Goal: Task Accomplishment & Management: Use online tool/utility

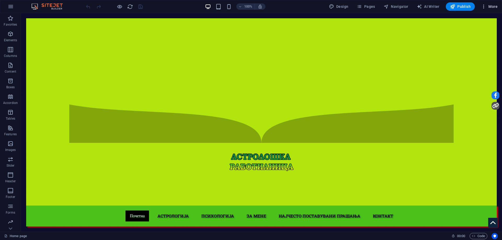
click at [491, 6] on span "More" at bounding box center [490, 6] width 16 height 5
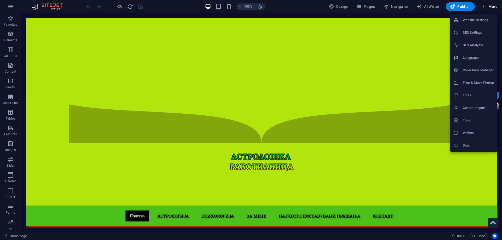
click at [491, 6] on div at bounding box center [251, 120] width 502 height 240
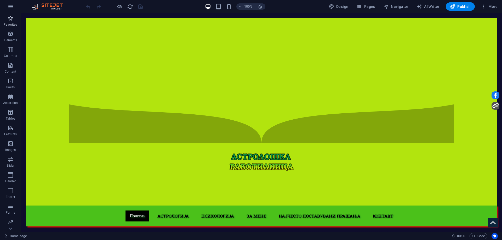
click at [11, 23] on p "Favorites" at bounding box center [10, 25] width 13 height 4
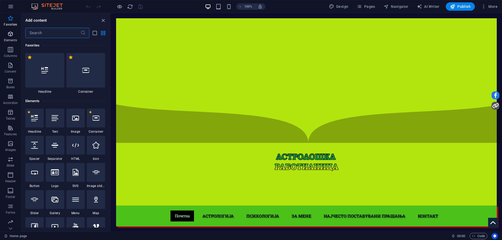
click at [11, 41] on p "Elements" at bounding box center [10, 40] width 13 height 4
click at [1, 53] on span "Columns" at bounding box center [10, 53] width 21 height 13
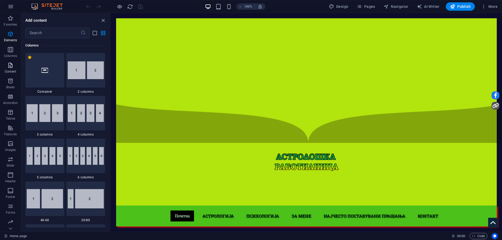
click at [9, 66] on icon "button" at bounding box center [10, 65] width 6 height 6
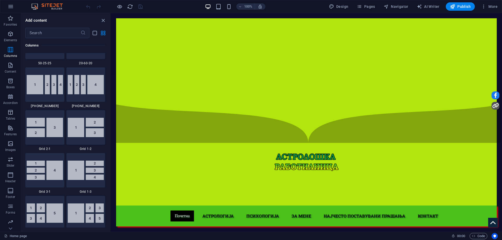
scroll to position [916, 0]
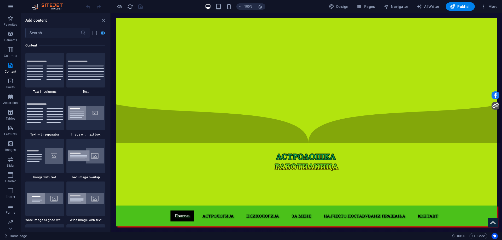
click at [102, 33] on icon "grid-view" at bounding box center [103, 33] width 6 height 6
click at [97, 32] on icon "list-view" at bounding box center [95, 33] width 6 height 6
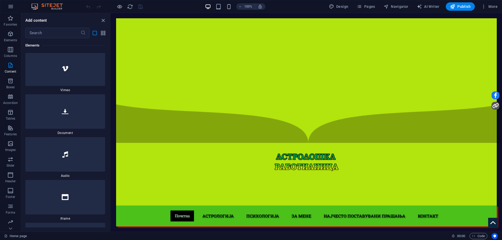
scroll to position [2738, 0]
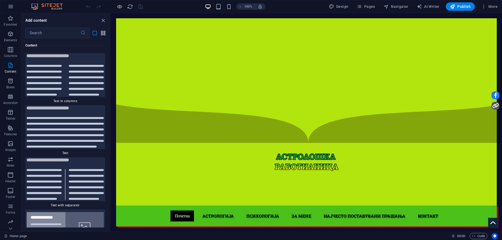
click at [102, 33] on icon "grid-view" at bounding box center [103, 33] width 6 height 6
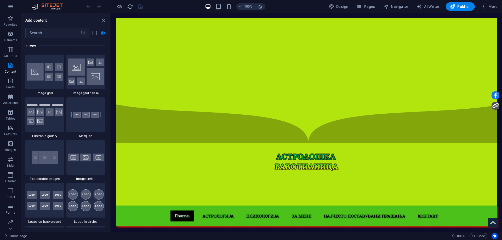
scroll to position [916, 0]
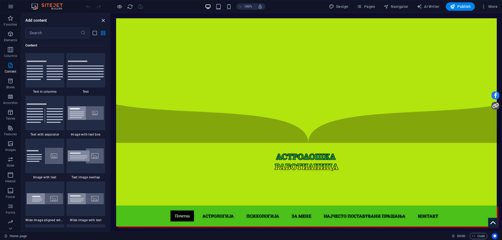
click at [103, 20] on icon "close panel" at bounding box center [103, 21] width 6 height 6
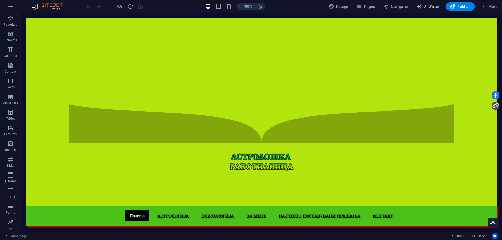
click at [427, 6] on span "AI Writer" at bounding box center [428, 6] width 23 height 5
select select "English"
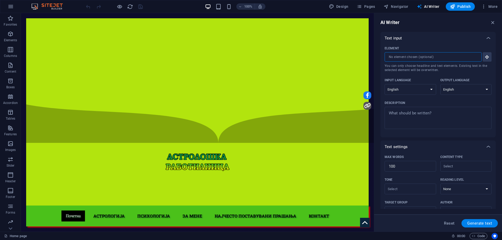
click at [430, 58] on input "Element ​ You can only choose headline and text elements. Existing text in the …" at bounding box center [431, 56] width 93 height 9
click at [487, 57] on icon "button" at bounding box center [487, 57] width 5 height 5
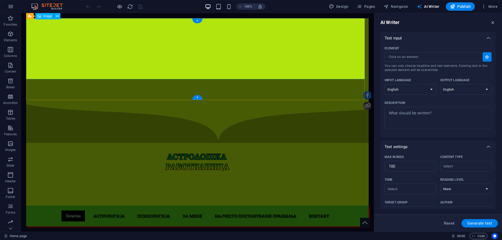
click at [265, 145] on figure at bounding box center [197, 175] width 343 height 61
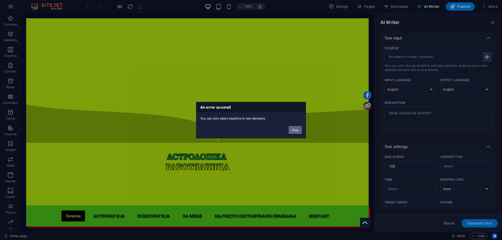
drag, startPoint x: 293, startPoint y: 133, endPoint x: 272, endPoint y: 119, distance: 25.0
click at [293, 133] on button "Okay" at bounding box center [295, 130] width 13 height 8
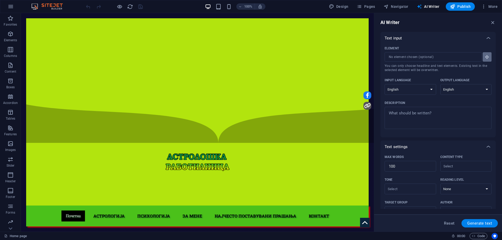
click at [486, 55] on icon "button" at bounding box center [487, 57] width 5 height 5
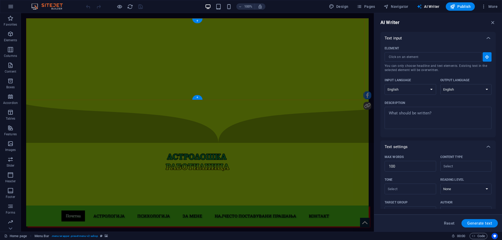
drag, startPoint x: 365, startPoint y: 19, endPoint x: 28, endPoint y: 19, distance: 336.5
click at [28, 145] on figure at bounding box center [197, 175] width 343 height 61
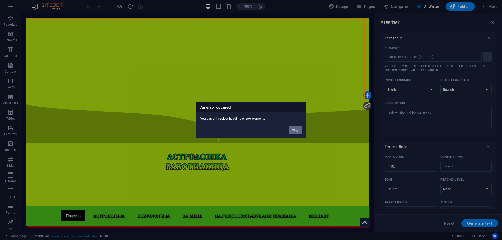
click at [298, 131] on button "Okay" at bounding box center [295, 130] width 13 height 8
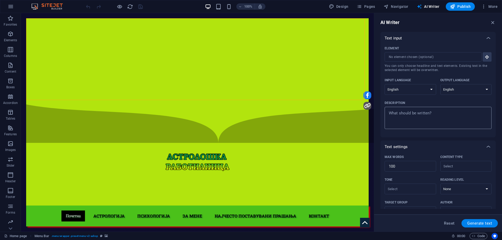
click at [426, 122] on textarea "Description x ​" at bounding box center [439, 118] width 102 height 17
type textarea "x"
click at [487, 5] on span "More" at bounding box center [490, 6] width 16 height 5
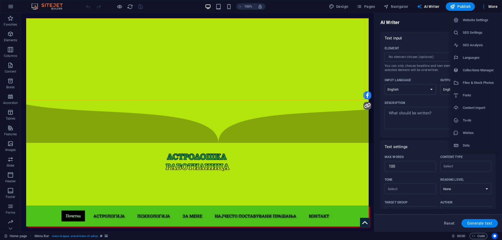
click at [487, 5] on div at bounding box center [251, 120] width 502 height 240
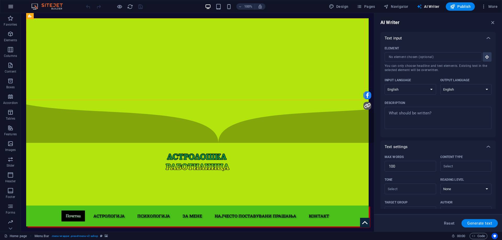
click at [8, 8] on button "button" at bounding box center [10, 6] width 13 height 13
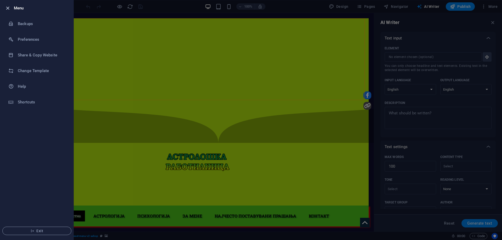
click at [9, 9] on icon "button" at bounding box center [8, 8] width 6 height 6
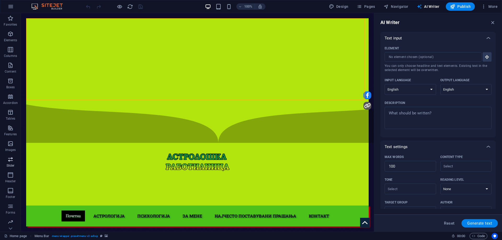
scroll to position [16, 0]
click at [10, 174] on icon "button" at bounding box center [10, 174] width 6 height 6
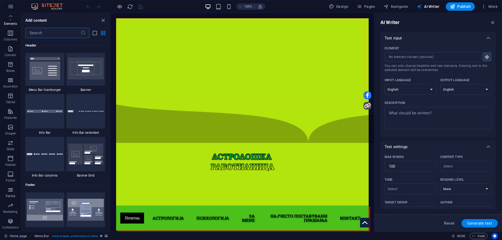
click at [10, 195] on p "Forms" at bounding box center [10, 196] width 9 height 4
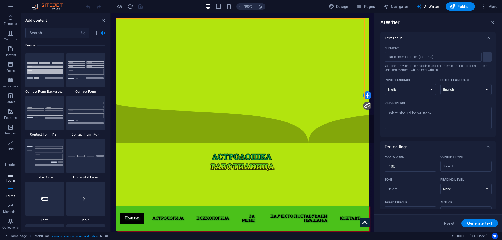
click at [14, 176] on icon "button" at bounding box center [10, 174] width 6 height 6
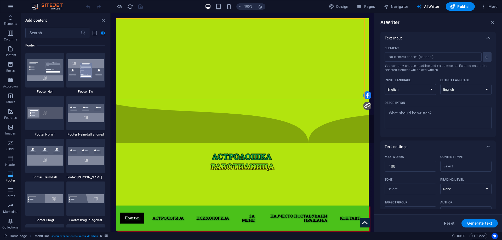
scroll to position [3464, 0]
click at [7, 189] on span "Forms" at bounding box center [10, 193] width 21 height 13
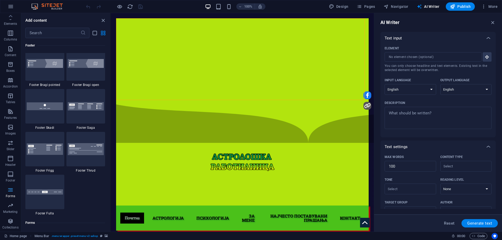
scroll to position [3821, 0]
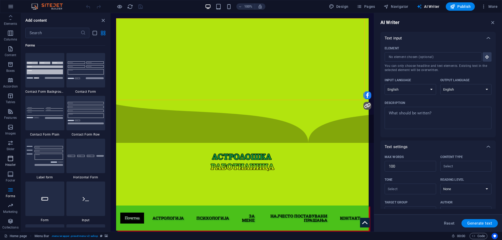
click at [8, 162] on span "Header" at bounding box center [10, 162] width 21 height 13
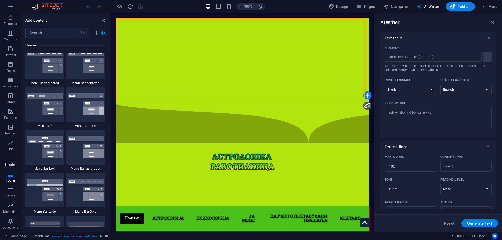
scroll to position [3151, 0]
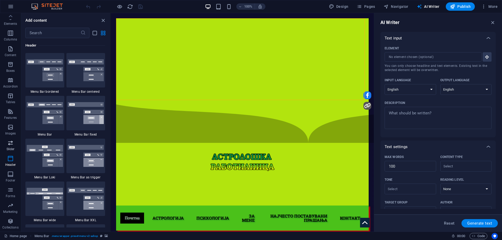
click at [9, 152] on span "Slider" at bounding box center [10, 146] width 21 height 13
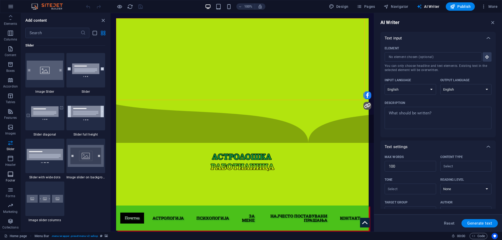
click at [8, 182] on p "Footer" at bounding box center [10, 181] width 9 height 4
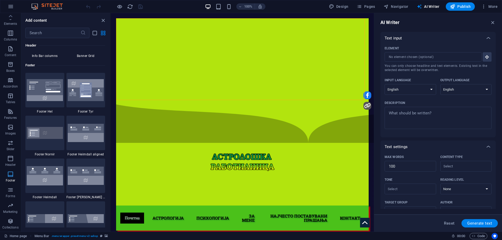
scroll to position [3464, 0]
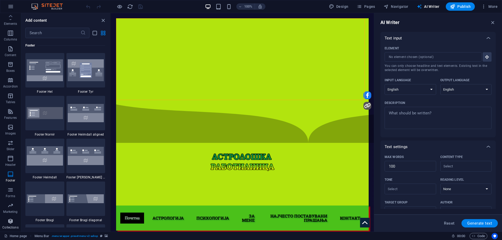
click at [9, 221] on icon "button" at bounding box center [10, 222] width 6 height 6
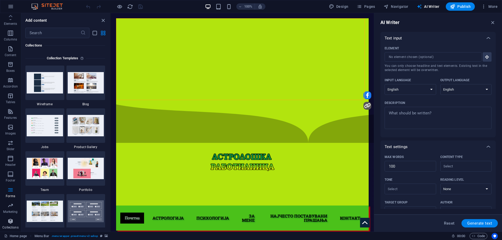
scroll to position [4790, 0]
click at [11, 204] on icon "button" at bounding box center [10, 206] width 6 height 6
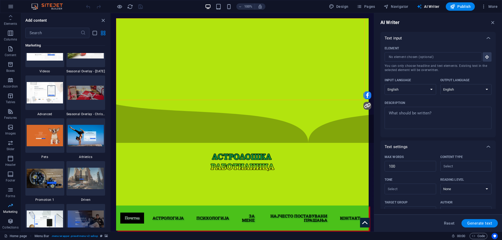
scroll to position [4263, 0]
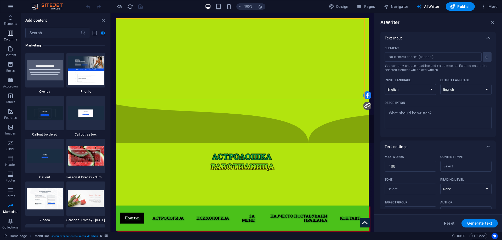
click at [11, 33] on icon "button" at bounding box center [10, 33] width 6 height 6
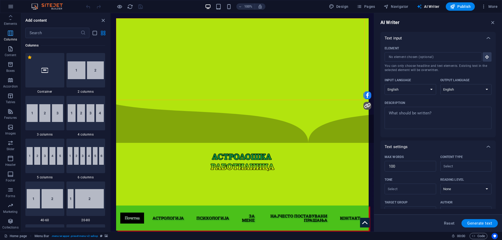
scroll to position [0, 0]
click at [11, 34] on icon "button" at bounding box center [10, 34] width 6 height 6
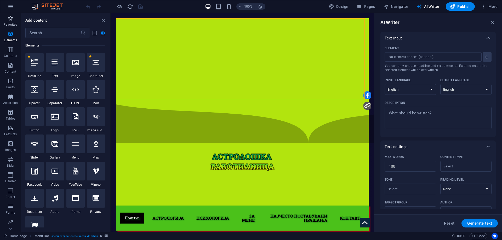
click at [12, 24] on p "Favorites" at bounding box center [10, 25] width 13 height 4
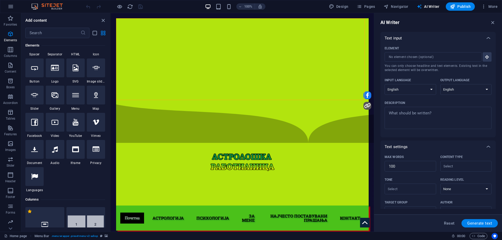
scroll to position [131, 0]
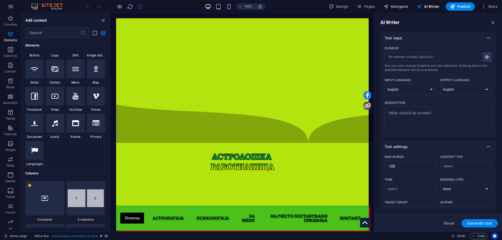
click at [398, 8] on span "Navigator" at bounding box center [396, 6] width 25 height 5
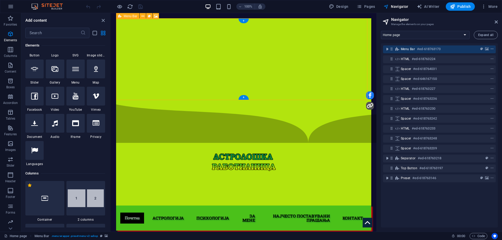
click at [491, 48] on icon "context-menu" at bounding box center [493, 49] width 4 height 4
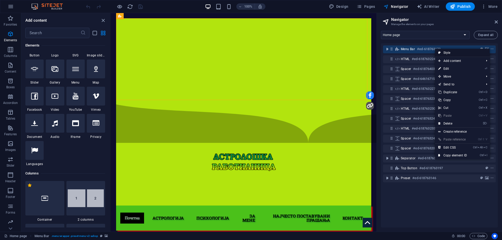
click at [471, 54] on link "Style" at bounding box center [462, 53] width 55 height 8
select select "px"
select select "rem"
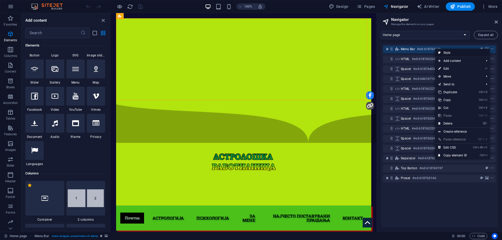
select select "rem"
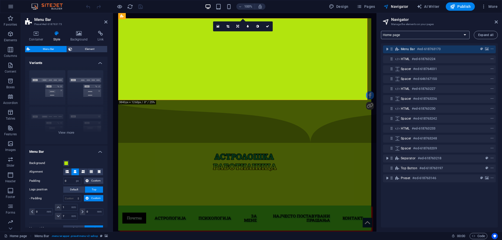
click at [406, 31] on select "Home page Astrologija Astrologija: post Psihologija Psihologija: post About FAQ…" at bounding box center [425, 35] width 89 height 8
click at [381, 31] on select "Home page Astrologija Astrologija: post Psihologija Psihologija: post About FAQ…" at bounding box center [425, 35] width 89 height 8
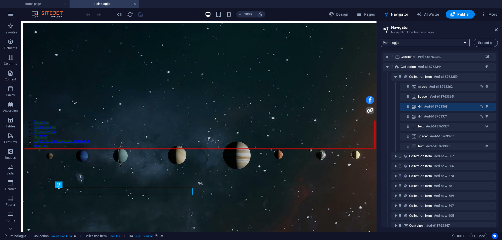
scroll to position [0, 0]
click at [428, 43] on select "Home page Astrologija Astrologija: post Psihologija Psihologija: post About FAQ…" at bounding box center [425, 43] width 89 height 8
click at [381, 39] on select "Home page Astrologija Astrologija: post Psihologija Psihologija: post About FAQ…" at bounding box center [425, 43] width 89 height 8
click at [423, 41] on select "Home page Astrologija Astrologija: post Psihologija Psihologija: post About FAQ…" at bounding box center [425, 43] width 89 height 8
select select "12141951-en"
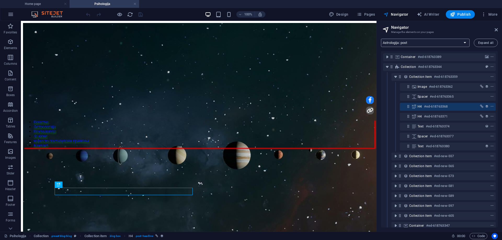
click at [381, 39] on select "Home page Astrologija Astrologija: post Psihologija Psihologija: post About FAQ…" at bounding box center [425, 43] width 89 height 8
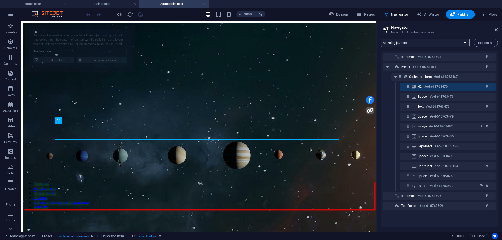
select select "687199e5066f94e81603c482"
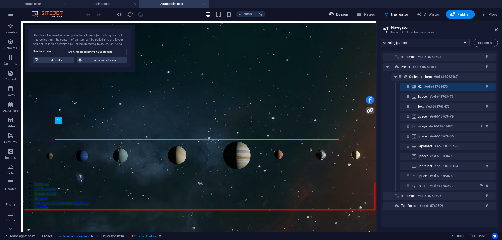
click at [333, 15] on icon "button" at bounding box center [331, 14] width 5 height 5
select select "px"
select select "500"
select select "px"
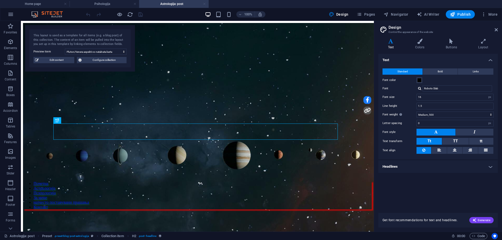
click at [204, 3] on link at bounding box center [204, 4] width 3 height 5
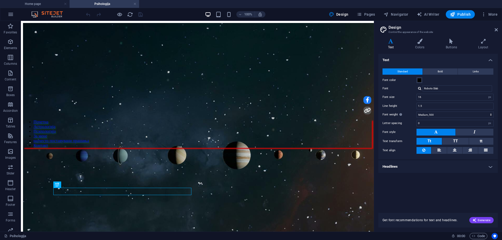
click at [133, 3] on h4 "Psihologija" at bounding box center [105, 4] width 70 height 6
click at [134, 4] on link at bounding box center [134, 4] width 3 height 5
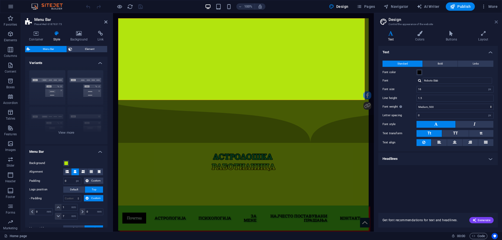
click at [498, 20] on icon at bounding box center [496, 22] width 3 height 4
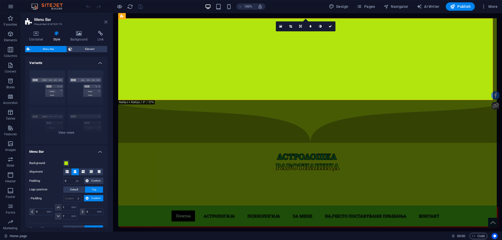
click at [106, 23] on icon at bounding box center [105, 22] width 3 height 4
